Goal: Navigation & Orientation: Find specific page/section

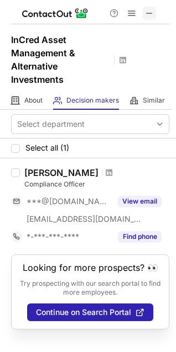
click at [151, 14] on span at bounding box center [149, 13] width 9 height 9
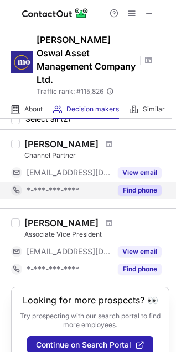
scroll to position [52, 0]
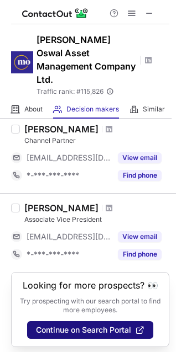
click at [93, 330] on span "Continue on Search Portal" at bounding box center [83, 330] width 95 height 9
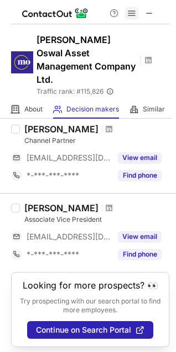
click at [129, 15] on span at bounding box center [131, 13] width 9 height 9
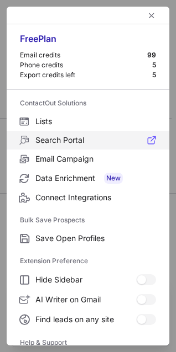
scroll to position [107, 0]
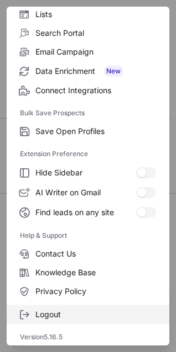
click at [48, 308] on label "Logout" at bounding box center [88, 314] width 162 height 19
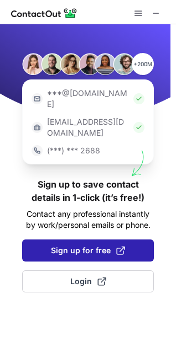
click at [75, 240] on button "Sign up for free" at bounding box center [87, 251] width 131 height 22
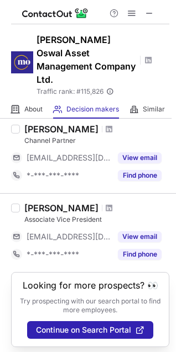
scroll to position [8, 0]
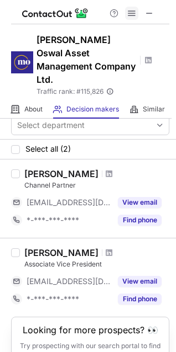
click at [127, 18] on span at bounding box center [131, 13] width 9 height 9
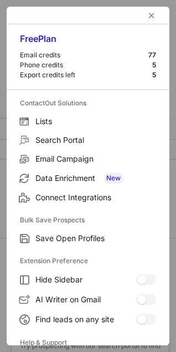
scroll to position [107, 0]
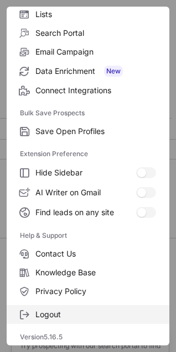
click at [34, 316] on label "Logout" at bounding box center [88, 314] width 162 height 19
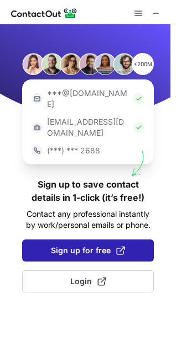
click at [87, 245] on span "Sign up for free" at bounding box center [88, 250] width 74 height 11
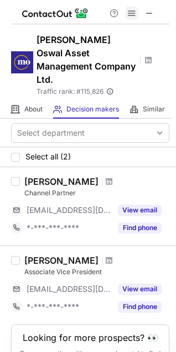
click at [133, 18] on span at bounding box center [131, 13] width 9 height 9
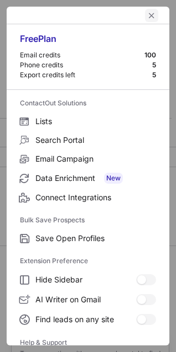
click at [147, 16] on span "left-button" at bounding box center [151, 15] width 9 height 9
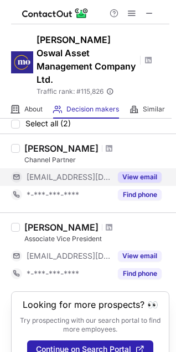
scroll to position [52, 0]
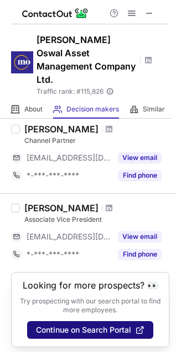
click at [104, 330] on span "Continue on Search Portal" at bounding box center [83, 330] width 95 height 9
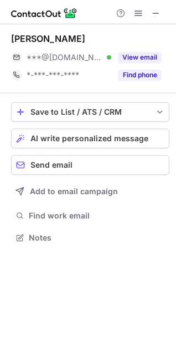
scroll to position [230, 176]
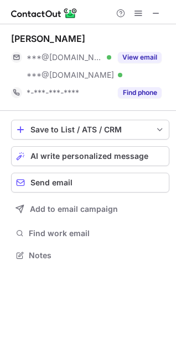
scroll to position [247, 176]
click at [157, 13] on span at bounding box center [155, 13] width 9 height 9
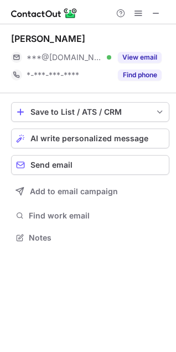
scroll to position [230, 176]
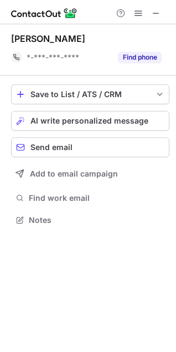
scroll to position [212, 176]
